Goal: Check status: Check status

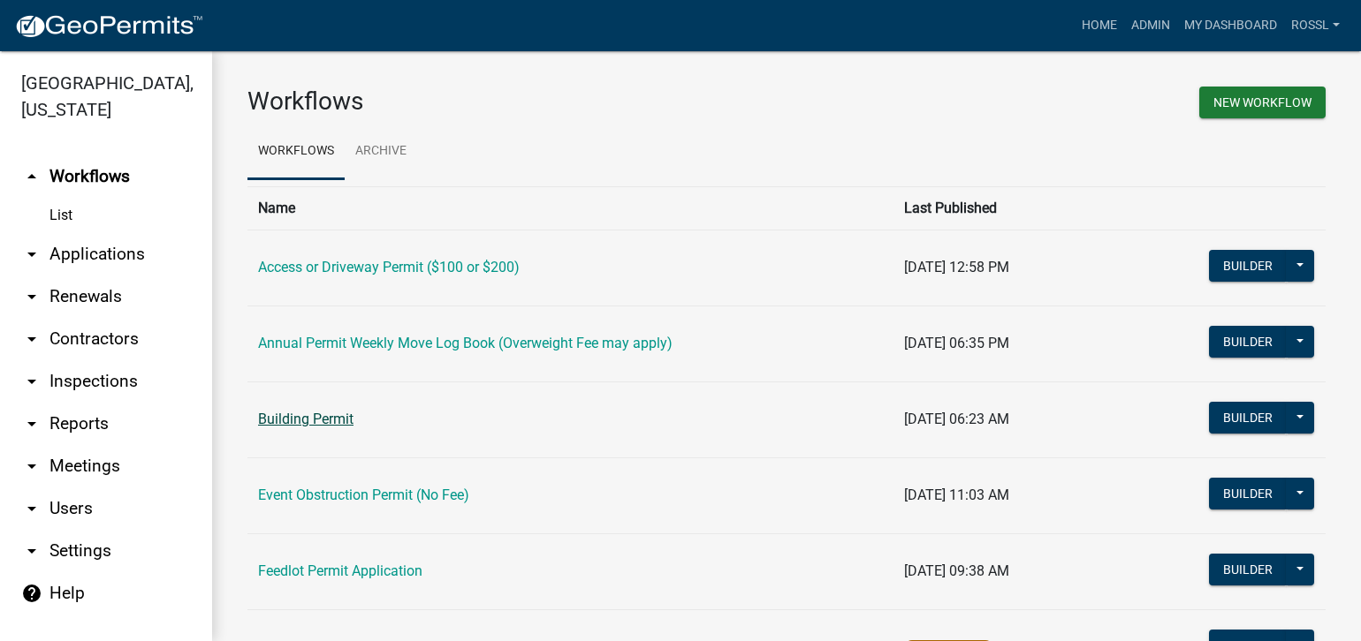
click at [306, 419] on link "Building Permit" at bounding box center [305, 419] width 95 height 17
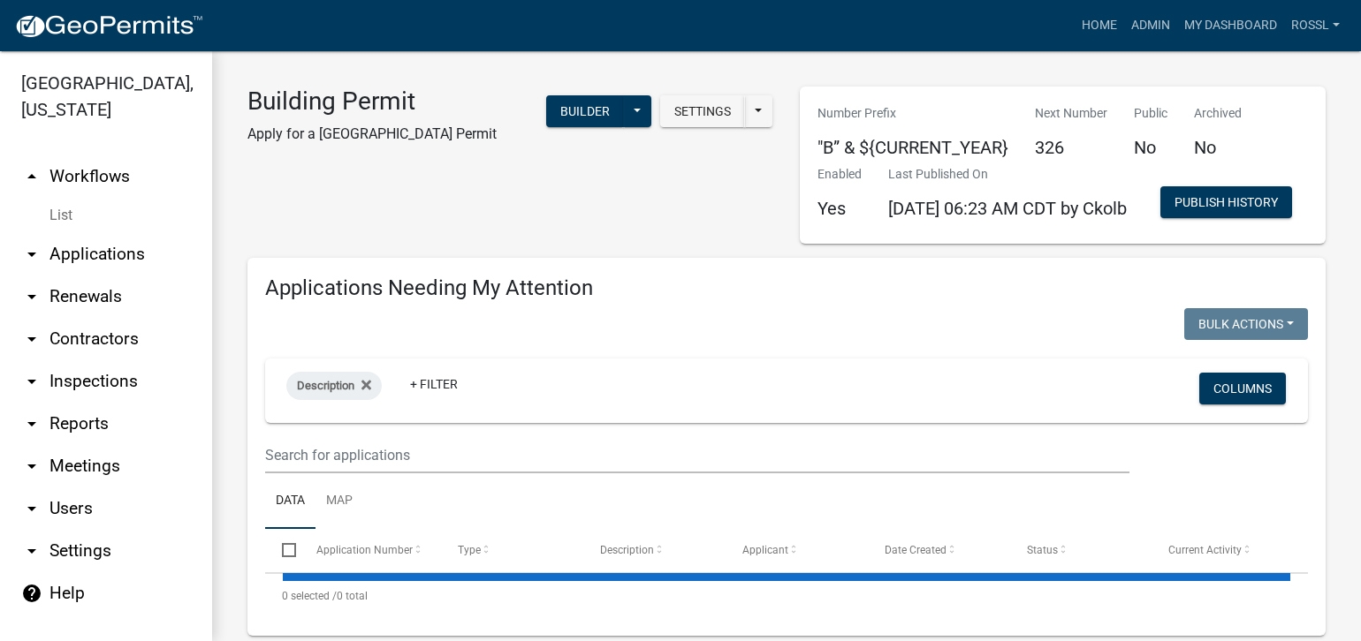
select select "2: 50"
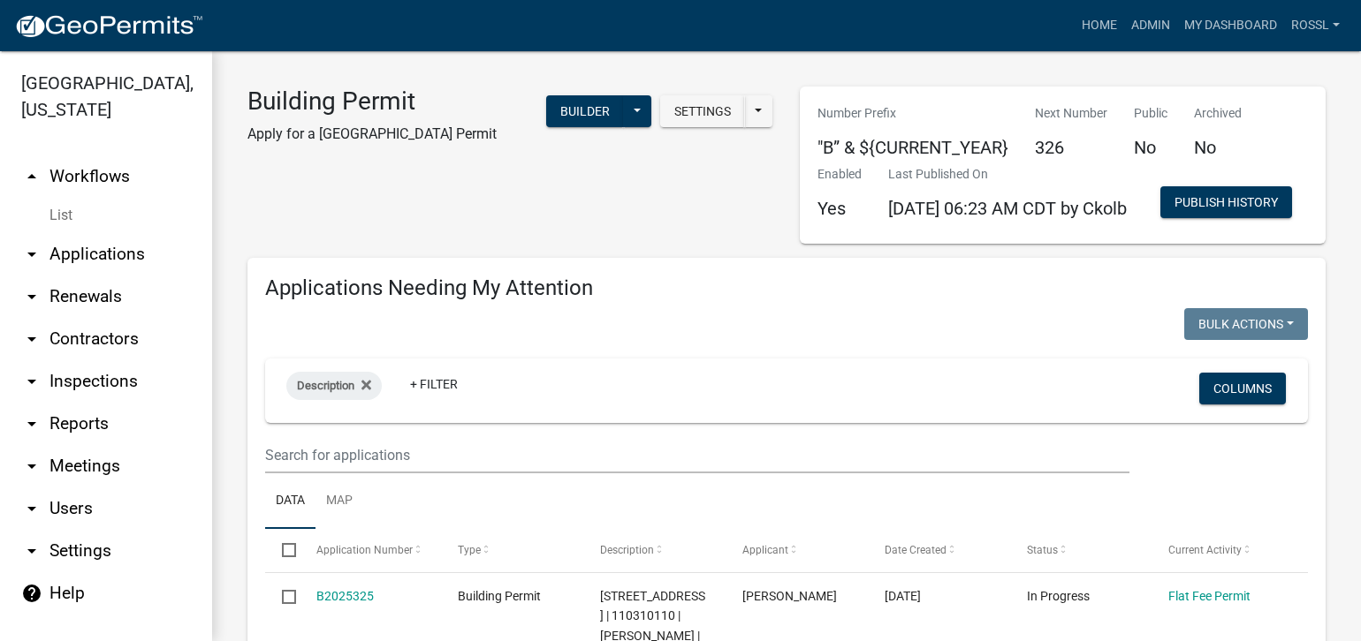
scroll to position [88, 0]
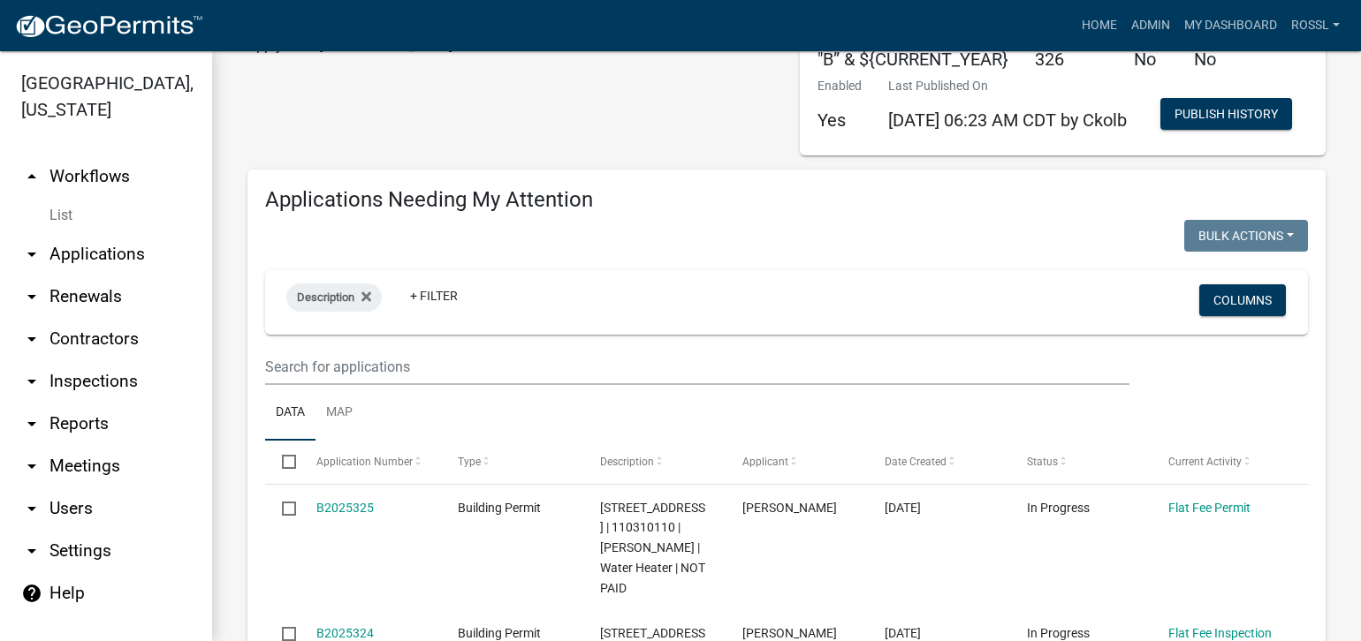
click at [373, 441] on ul "Data Map" at bounding box center [786, 413] width 1043 height 56
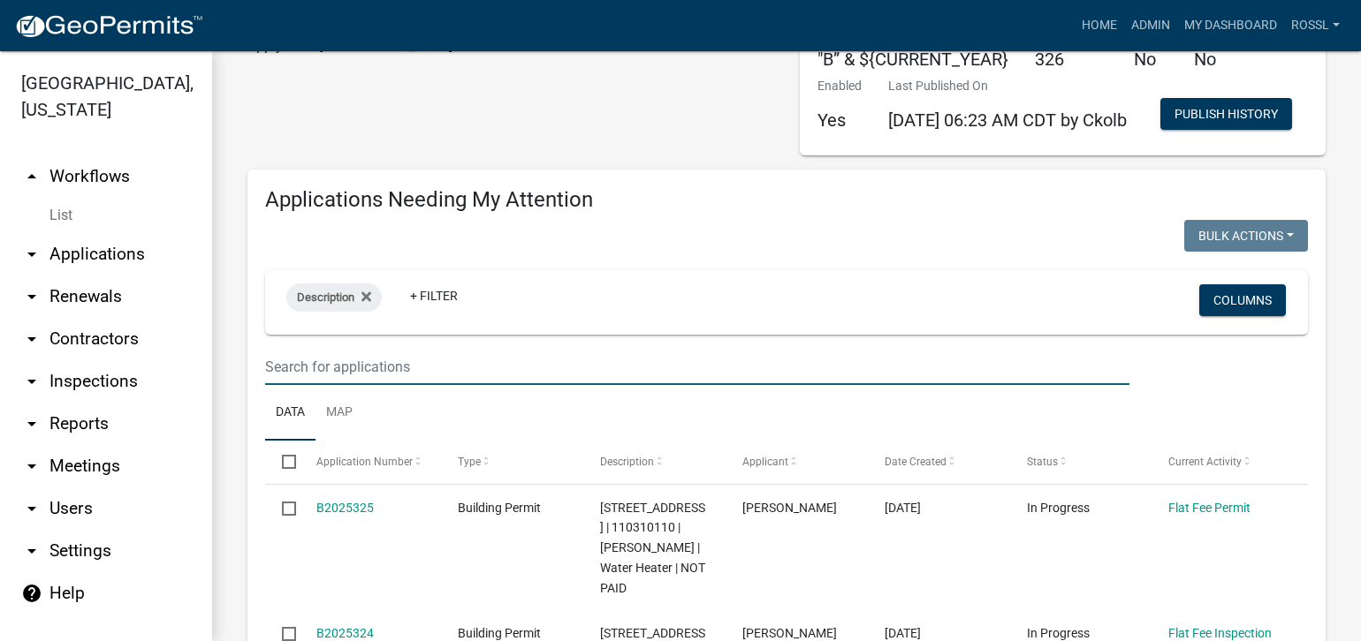
click at [350, 385] on input "text" at bounding box center [697, 367] width 864 height 36
type input "71352"
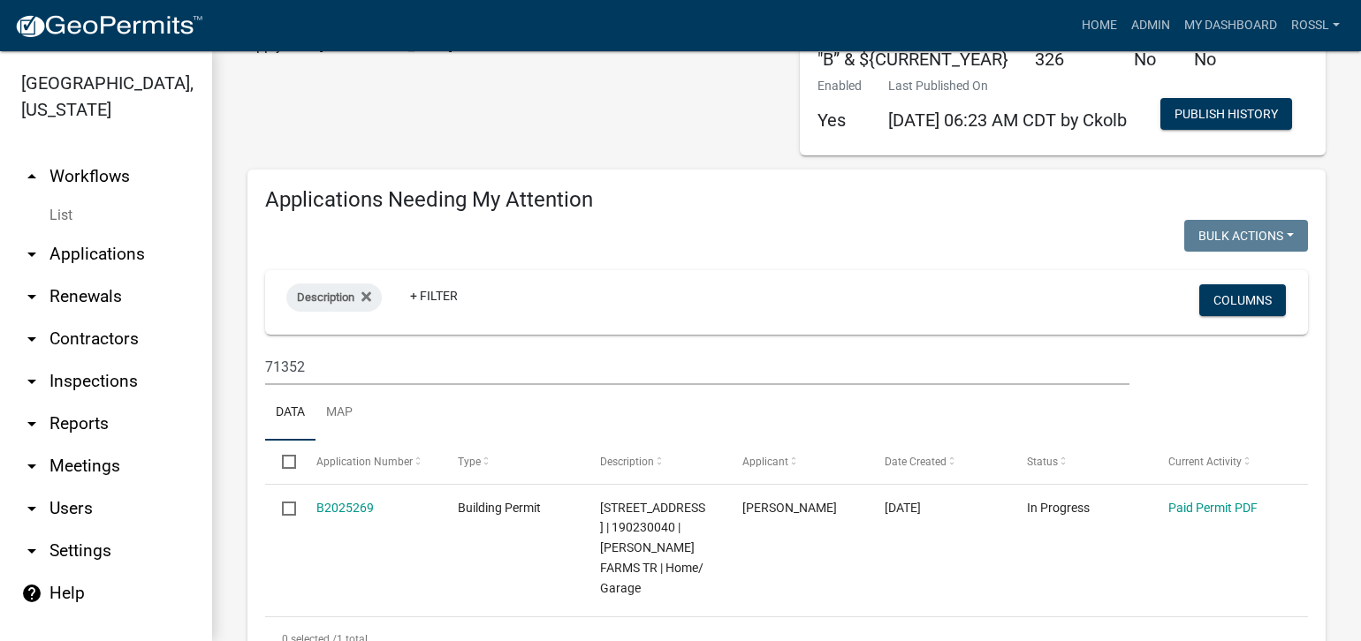
click at [462, 441] on ul "Data Map" at bounding box center [786, 413] width 1043 height 56
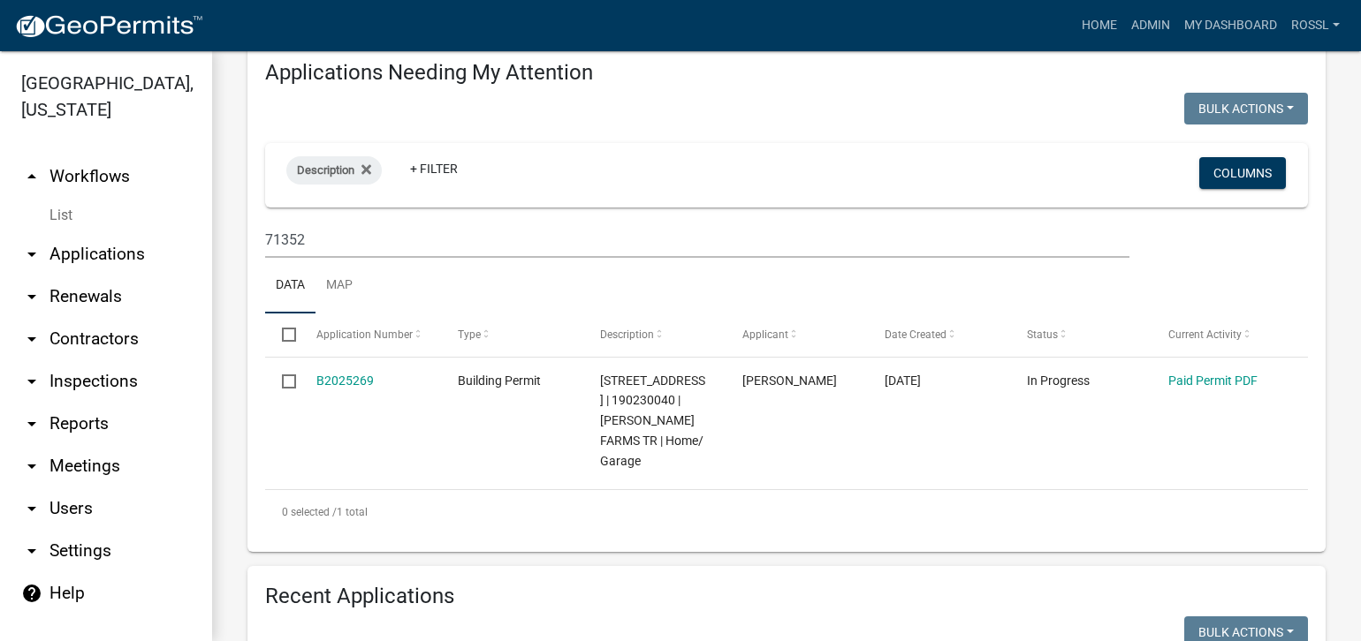
scroll to position [353, 0]
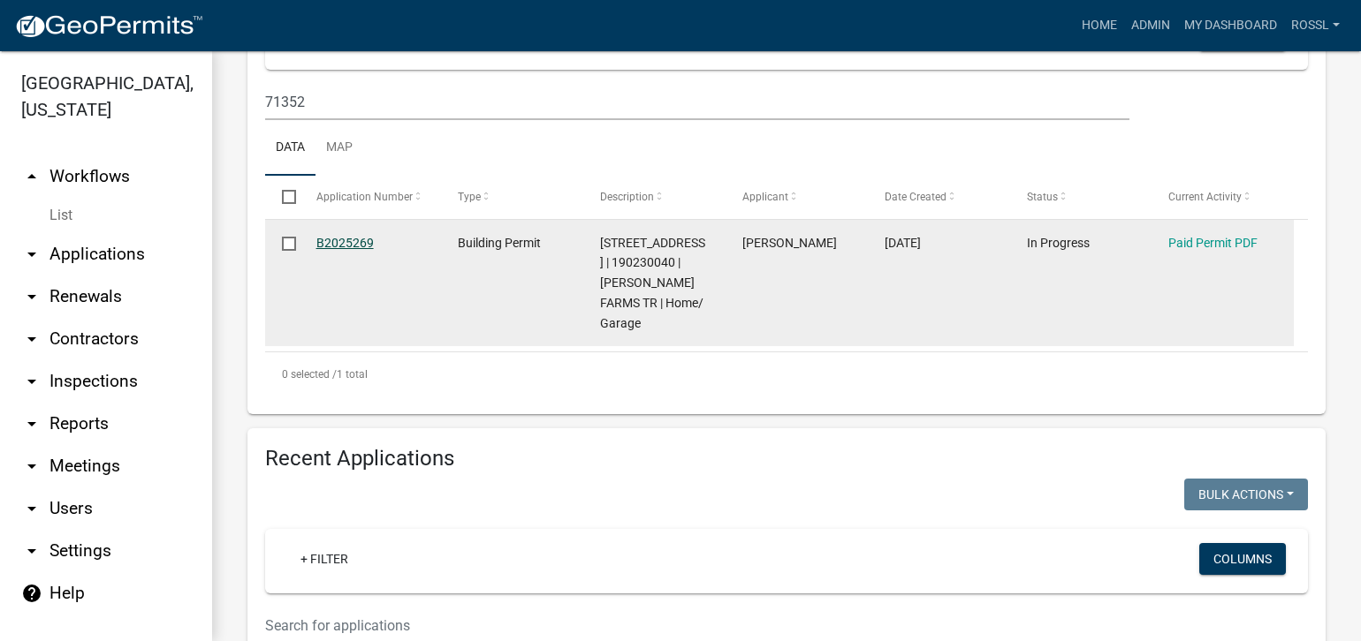
click at [330, 250] on link "B2025269" at bounding box center [344, 243] width 57 height 14
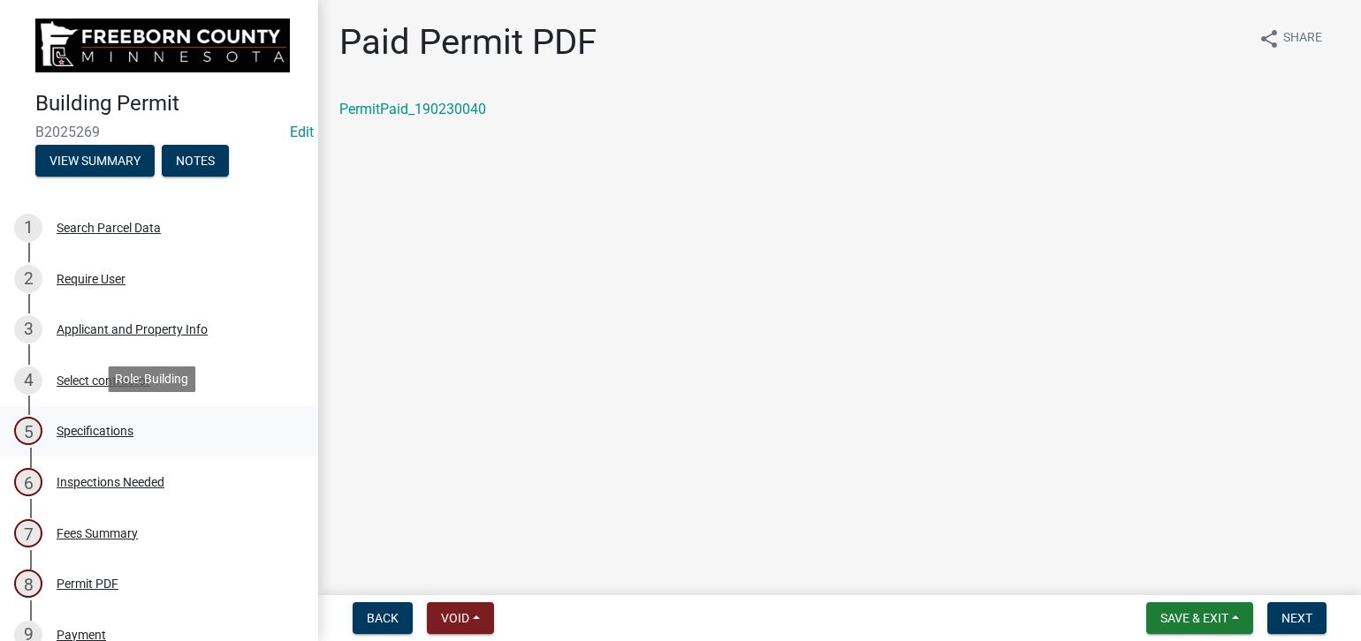
click at [131, 429] on div "Specifications" at bounding box center [95, 431] width 77 height 12
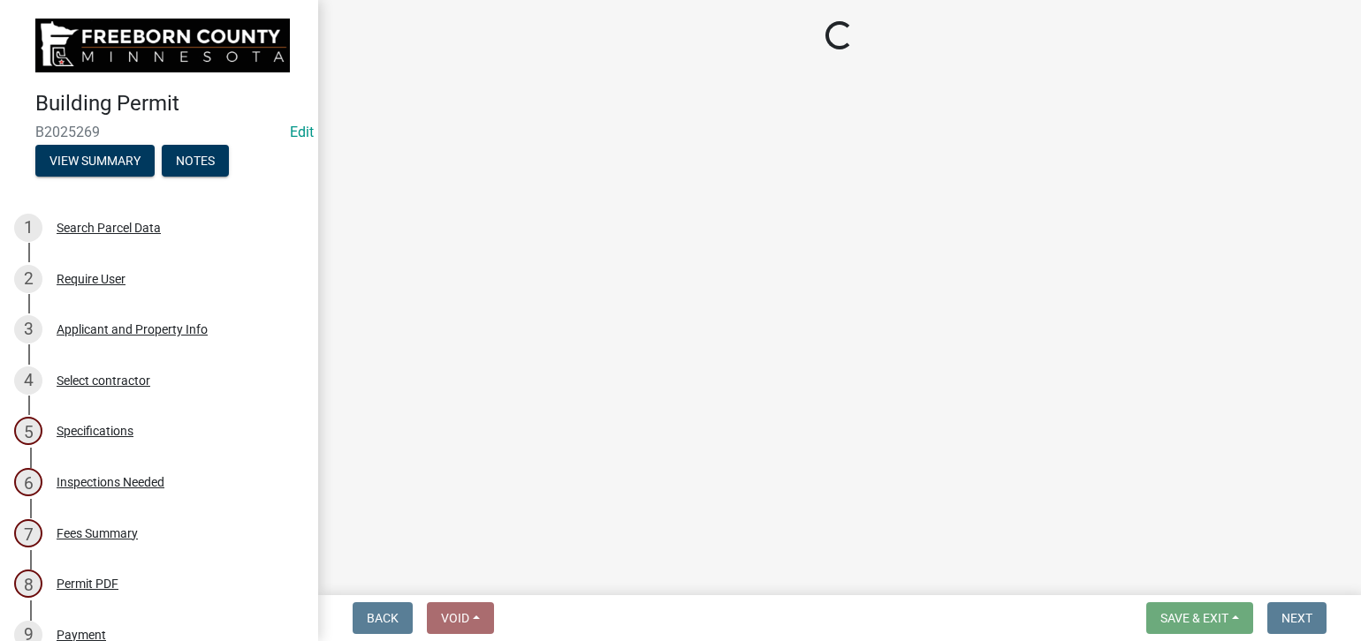
select select "cf5e982a-8fde-449d-bcd8-be8cdfb99374"
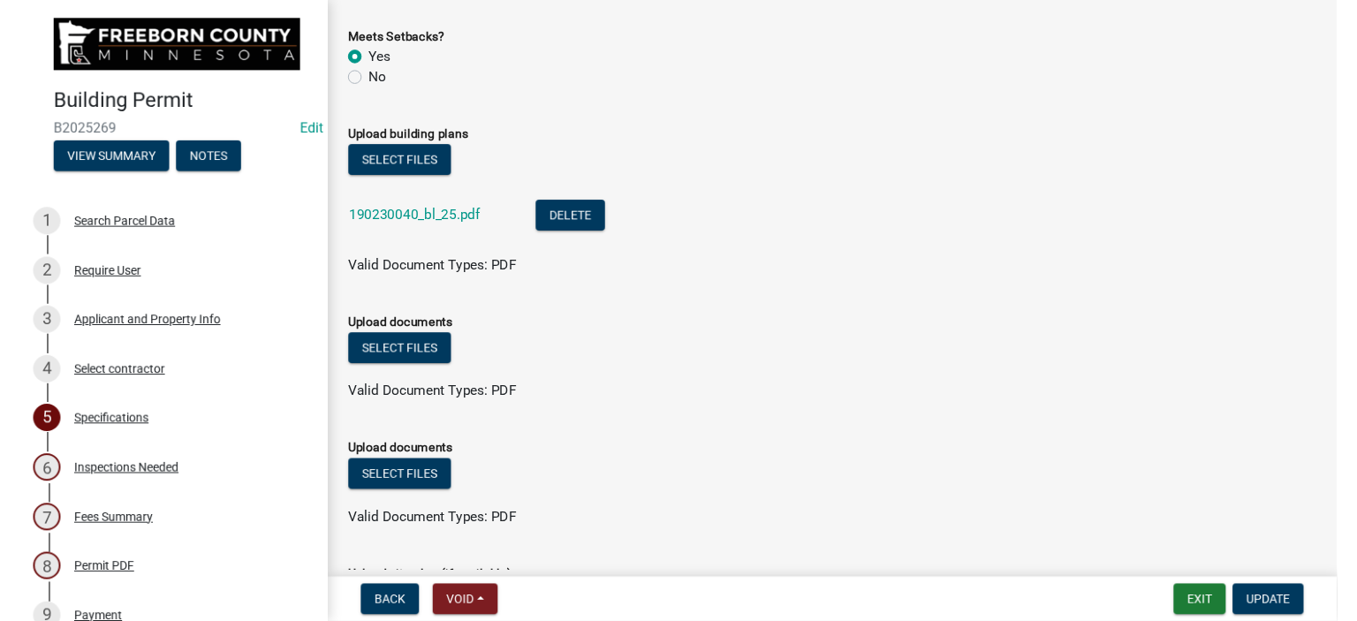
scroll to position [2032, 0]
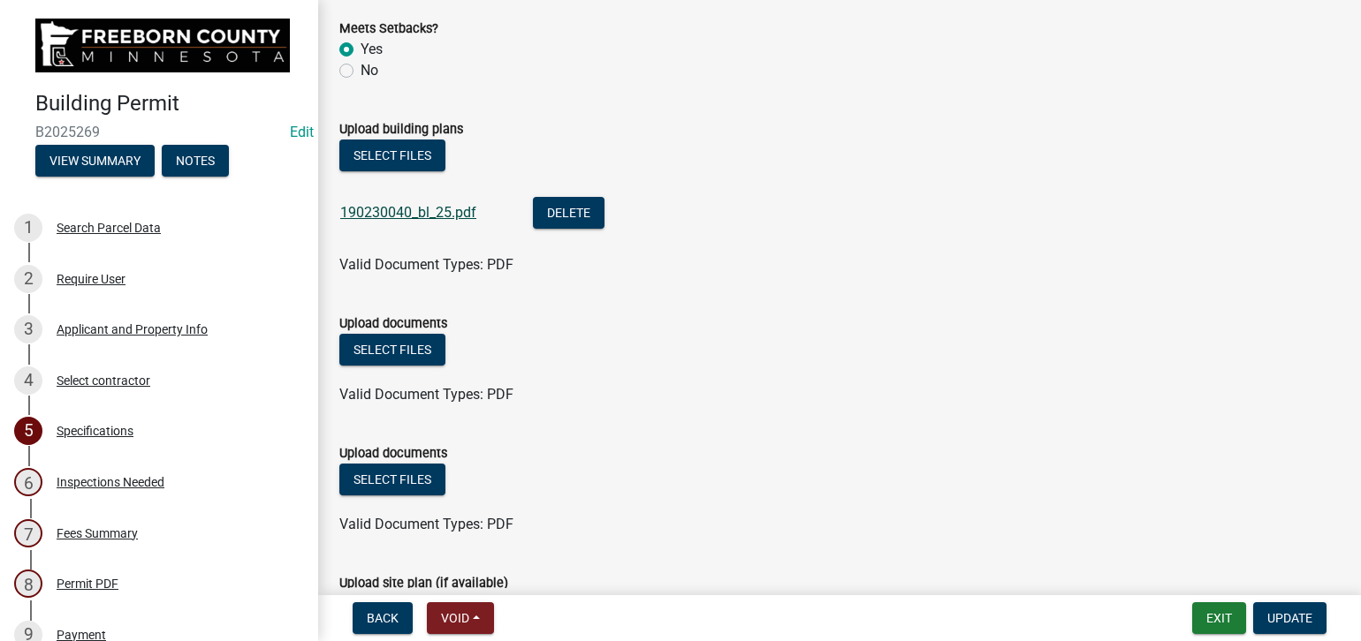
click at [445, 212] on link "190230040_bl_25.pdf" at bounding box center [408, 212] width 136 height 17
